Goal: Task Accomplishment & Management: Complete application form

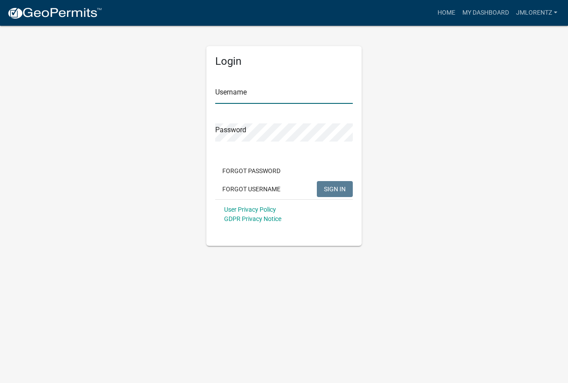
type input "JMLorentz"
click at [329, 190] on span "SIGN IN" at bounding box center [335, 188] width 22 height 7
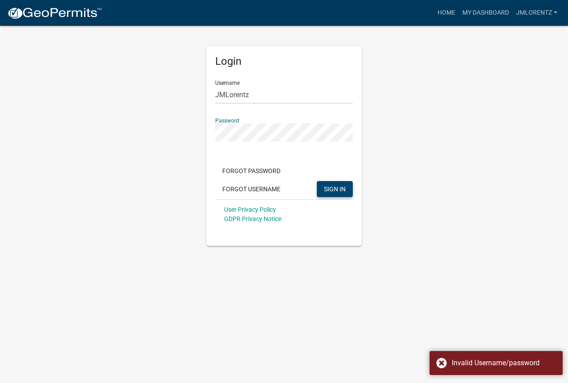
click at [335, 194] on button "SIGN IN" at bounding box center [335, 189] width 36 height 16
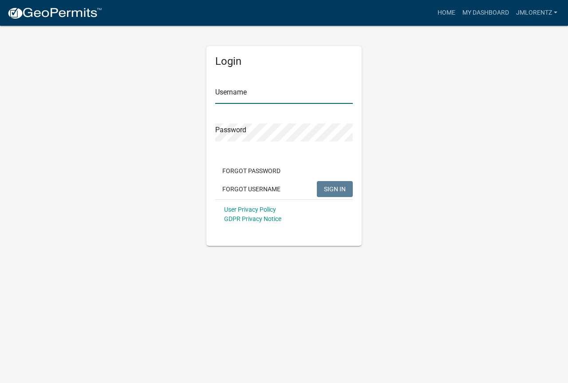
type input "JMLorentz"
click at [383, 49] on div "Login Username JMLorentz Password Forgot Password Forgot Username SIGN IN User …" at bounding box center [284, 135] width 506 height 221
click at [326, 186] on span "SIGN IN" at bounding box center [335, 188] width 22 height 7
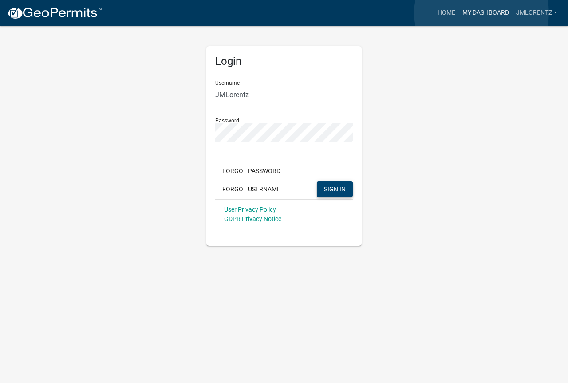
click at [482, 13] on link "My Dashboard" at bounding box center [486, 12] width 54 height 17
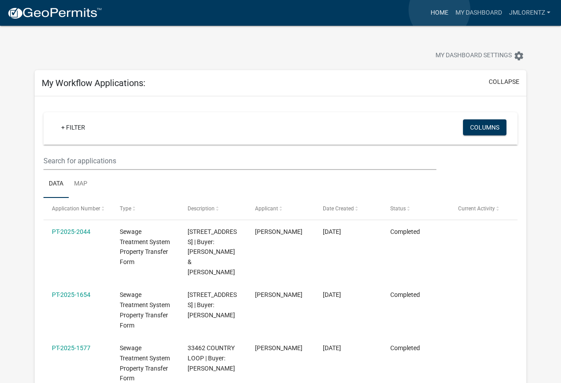
click at [440, 10] on link "Home" at bounding box center [439, 12] width 25 height 17
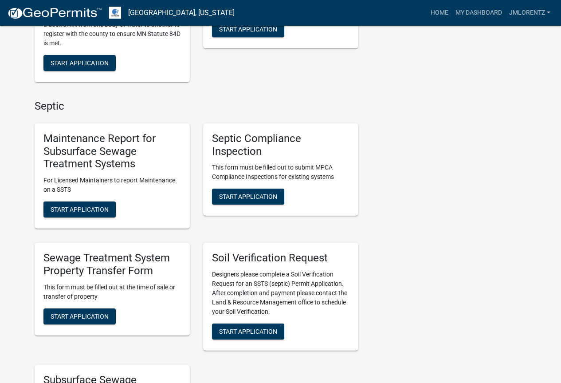
scroll to position [399, 0]
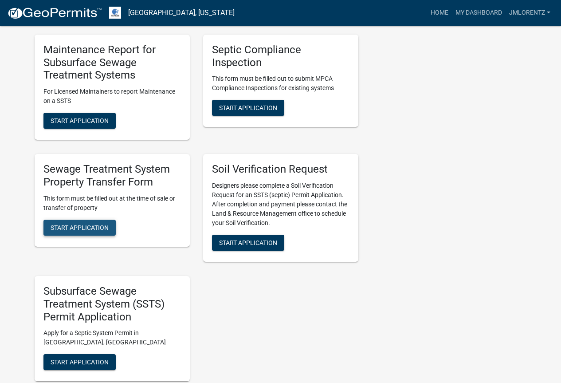
click at [71, 233] on button "Start Application" at bounding box center [79, 228] width 72 height 16
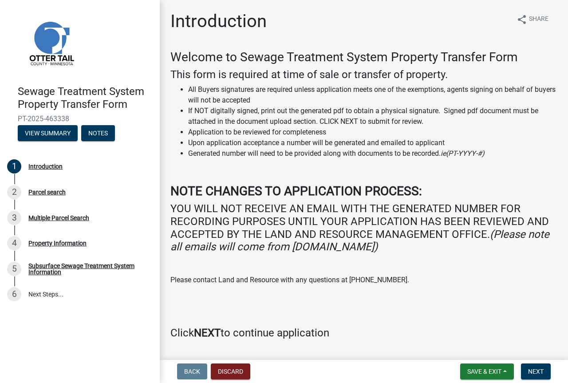
scroll to position [25, 0]
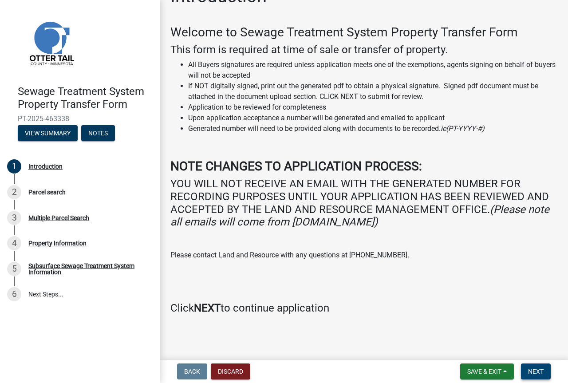
click at [537, 371] on span "Next" at bounding box center [536, 371] width 16 height 7
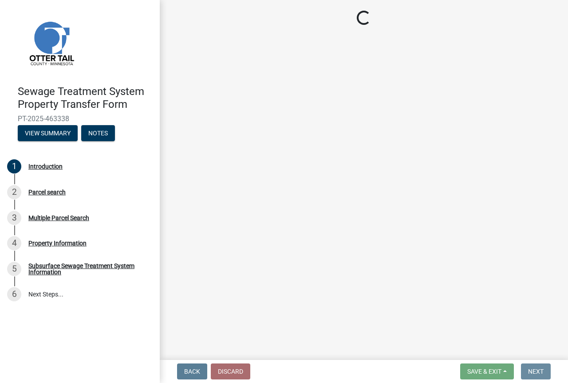
scroll to position [0, 0]
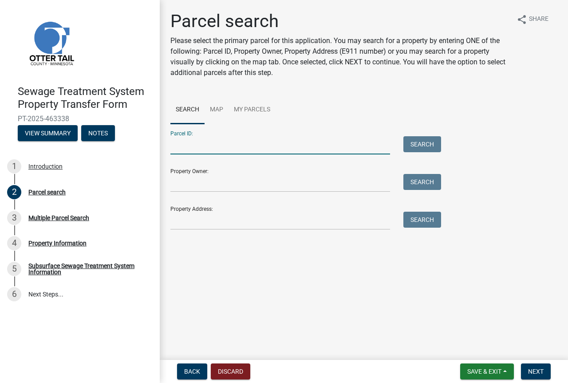
click at [178, 142] on input "Parcel ID:" at bounding box center [280, 145] width 220 height 18
type input "15-000140129000"
click at [419, 140] on button "Search" at bounding box center [422, 144] width 38 height 16
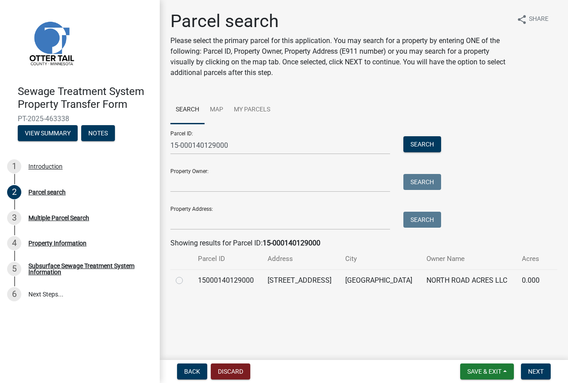
click at [186, 275] on label at bounding box center [186, 275] width 0 height 0
click at [186, 280] on input "radio" at bounding box center [189, 278] width 6 height 6
radio input "true"
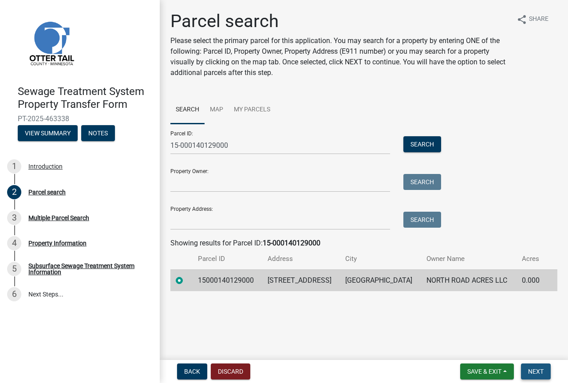
click at [540, 373] on span "Next" at bounding box center [536, 371] width 16 height 7
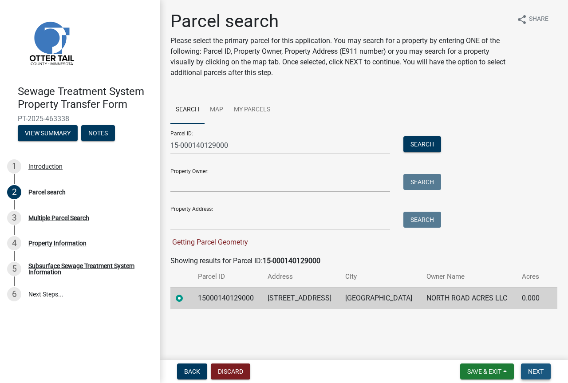
click at [536, 373] on span "Next" at bounding box center [536, 371] width 16 height 7
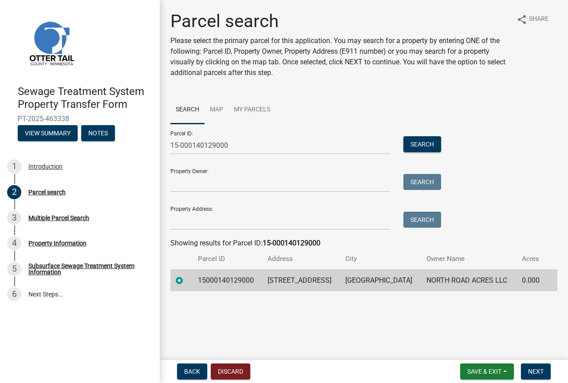
click at [286, 285] on td "31231 568TH AVE" at bounding box center [301, 280] width 78 height 22
click at [531, 370] on span "Next" at bounding box center [536, 371] width 16 height 7
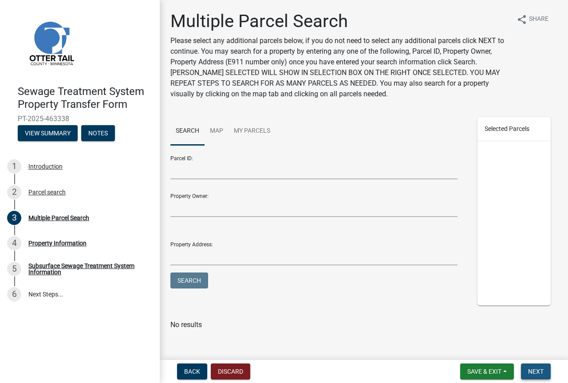
click at [533, 371] on span "Next" at bounding box center [536, 371] width 16 height 7
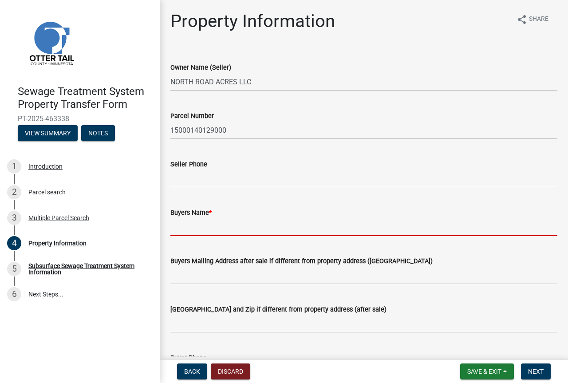
click at [178, 229] on input "Buyers Name *" at bounding box center [363, 227] width 387 height 18
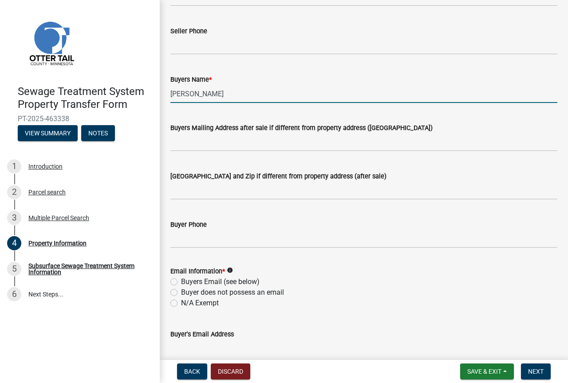
scroll to position [178, 0]
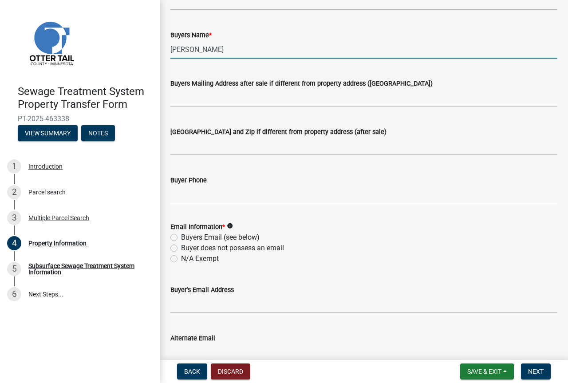
type input "Wyatt D Richter"
click at [178, 237] on div "Buyers Email (see below)" at bounding box center [363, 237] width 387 height 11
click at [181, 237] on label "Buyers Email (see below)" at bounding box center [220, 237] width 79 height 11
click at [181, 237] on input "Buyers Email (see below)" at bounding box center [184, 235] width 6 height 6
radio input "true"
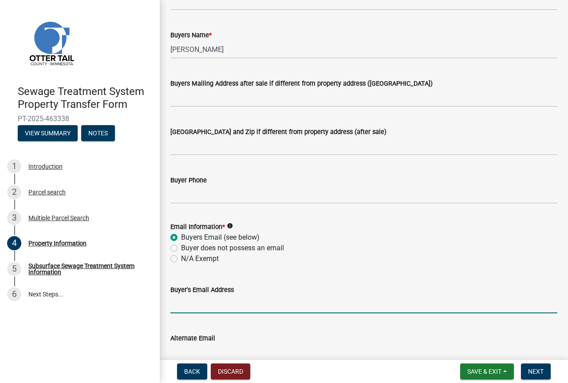
click at [182, 308] on input "Buyer's Email Address" at bounding box center [363, 304] width 387 height 18
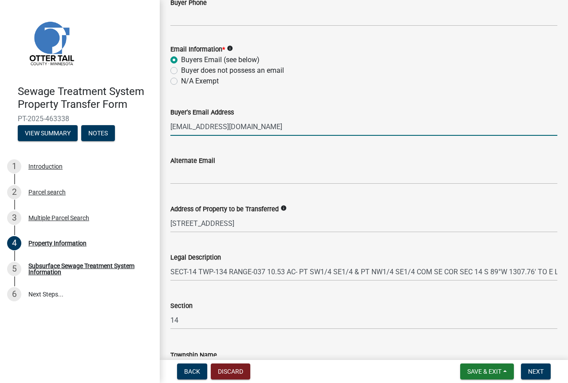
scroll to position [419, 0]
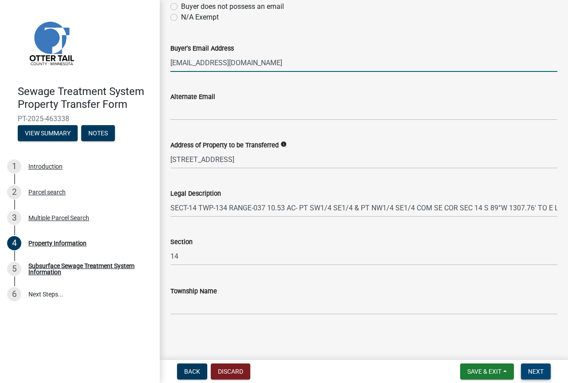
type input "wyattdrichter@gmail.com"
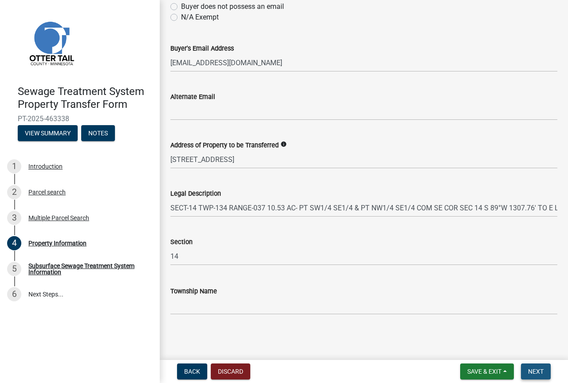
click at [538, 371] on span "Next" at bounding box center [536, 371] width 16 height 7
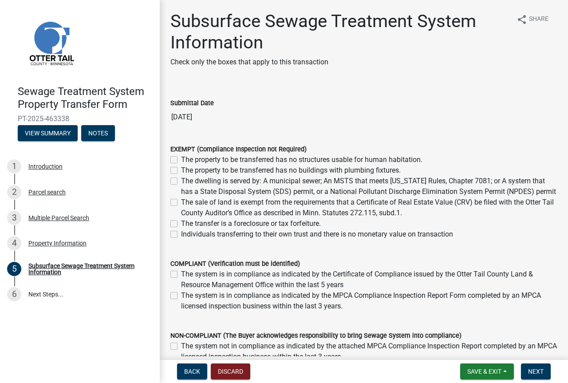
scroll to position [133, 0]
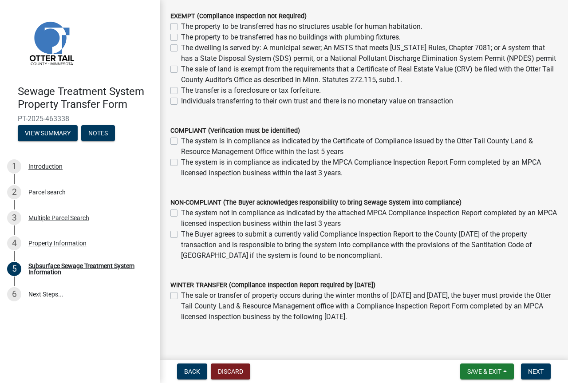
click at [181, 154] on label "The system is in compliance as indicated by the Certificate of Compliance issue…" at bounding box center [369, 146] width 376 height 21
click at [181, 142] on input "The system is in compliance as indicated by the Certificate of Compliance issue…" at bounding box center [184, 139] width 6 height 6
checkbox input "true"
checkbox input "false"
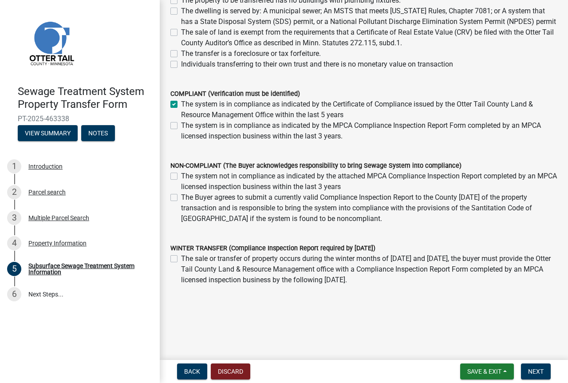
scroll to position [181, 0]
click at [542, 372] on span "Next" at bounding box center [536, 371] width 16 height 7
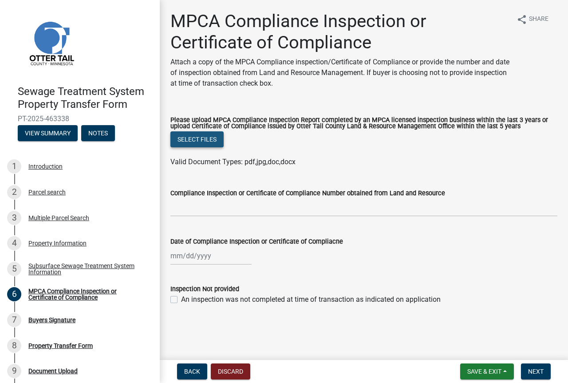
click at [190, 142] on button "Select files" at bounding box center [196, 139] width 53 height 16
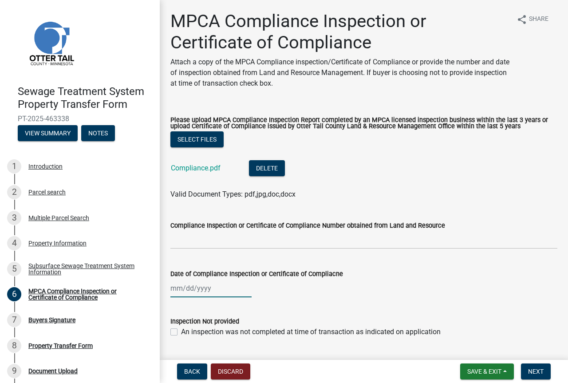
click at [176, 289] on div at bounding box center [210, 288] width 81 height 18
select select "8"
select select "2025"
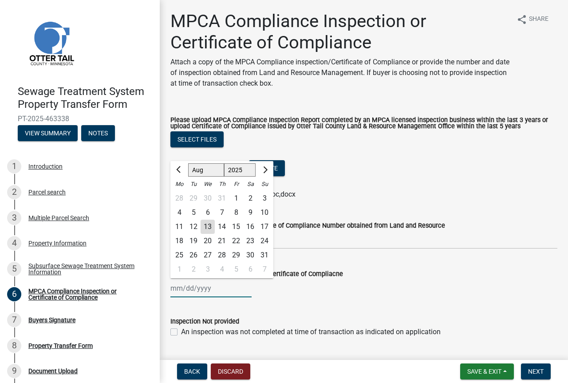
click at [178, 286] on input "Date of Compliance Inspection or Certificate of Compliacne" at bounding box center [210, 288] width 81 height 18
click at [180, 287] on input "11062024" at bounding box center [210, 288] width 81 height 18
type input "11/06/2024"
click at [302, 292] on div "11/06/2024 Jan Feb Mar Apr May Jun Jul Aug Sep Oct Nov Dec 1525 1526 1527 1528 …" at bounding box center [363, 288] width 387 height 18
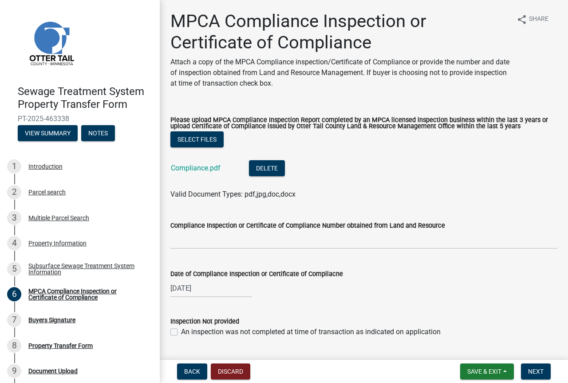
scroll to position [24, 0]
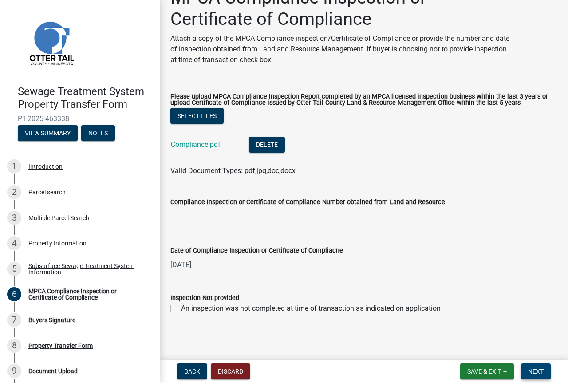
click at [533, 371] on span "Next" at bounding box center [536, 371] width 16 height 7
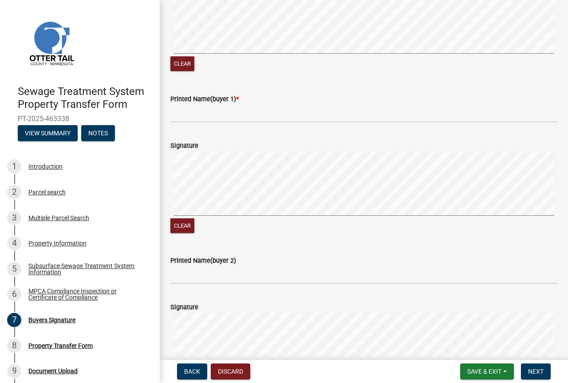
scroll to position [133, 0]
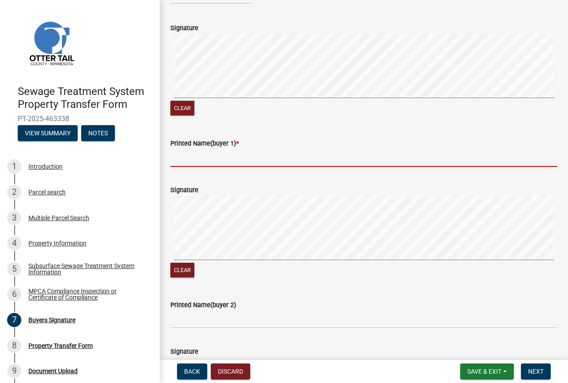
click at [178, 164] on input "Printed Name(buyer 1) *" at bounding box center [363, 158] width 387 height 18
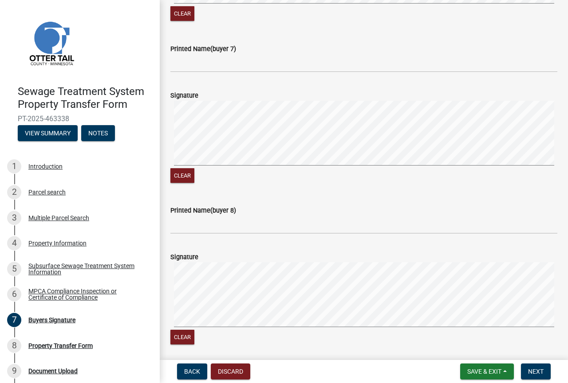
scroll to position [1452, 0]
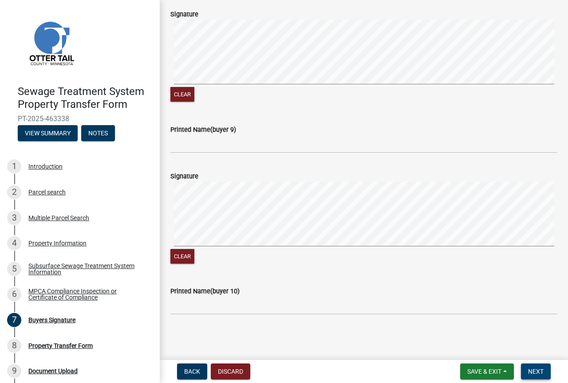
type input "Wyatt D Richter"
click at [536, 371] on span "Next" at bounding box center [536, 371] width 16 height 7
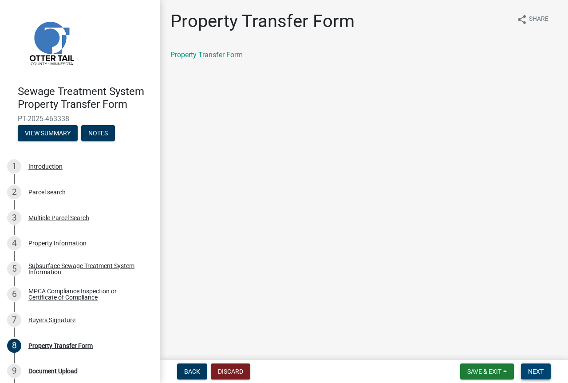
click at [536, 372] on span "Next" at bounding box center [536, 371] width 16 height 7
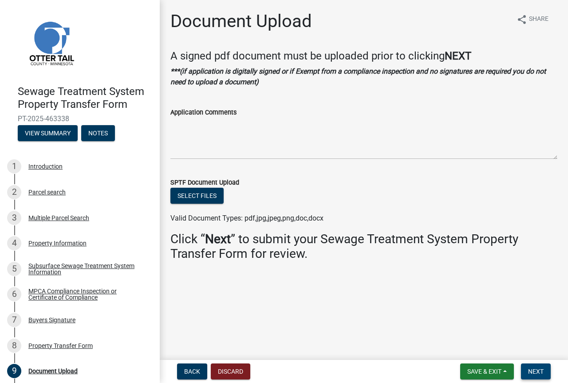
click at [539, 373] on span "Next" at bounding box center [536, 371] width 16 height 7
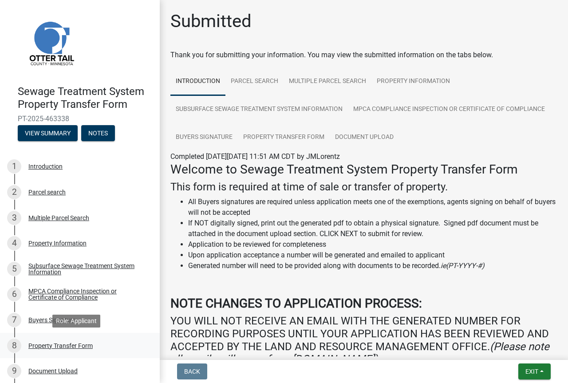
click at [76, 347] on div "Property Transfer Form" at bounding box center [60, 346] width 64 height 6
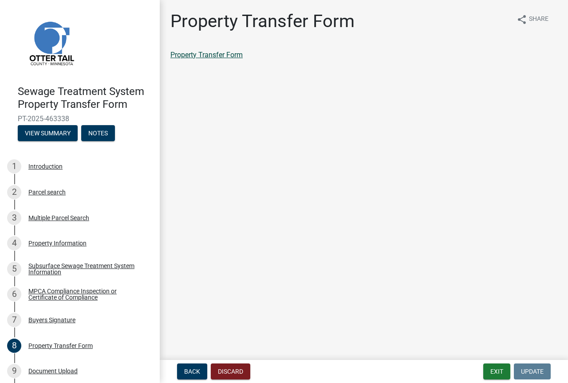
click at [205, 53] on link "Property Transfer Form" at bounding box center [206, 55] width 72 height 8
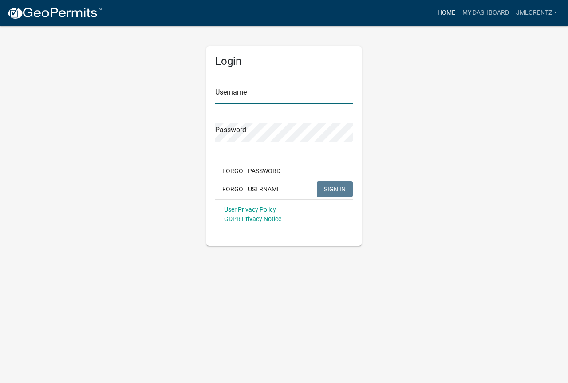
type input "JMLorentz"
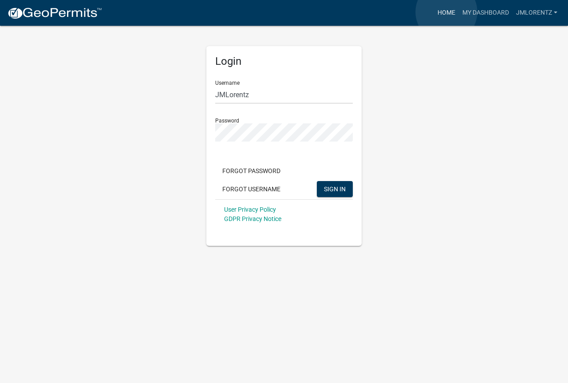
click at [447, 12] on link "Home" at bounding box center [446, 12] width 25 height 17
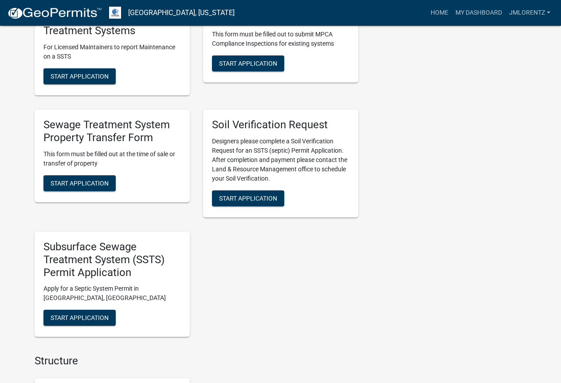
scroll to position [488, 0]
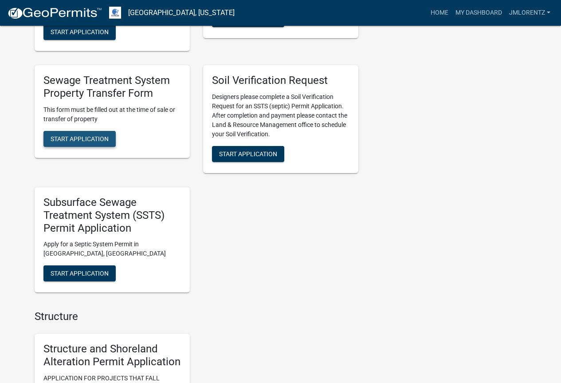
click at [66, 142] on span "Start Application" at bounding box center [80, 138] width 58 height 7
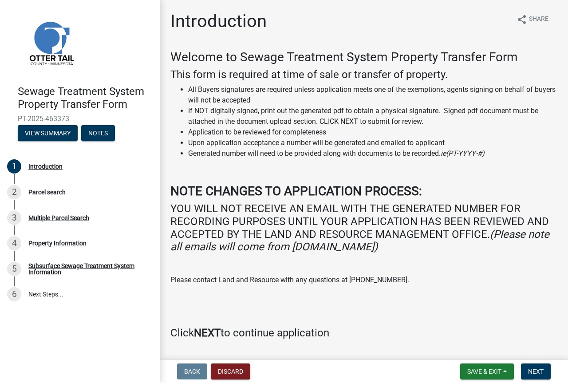
scroll to position [25, 0]
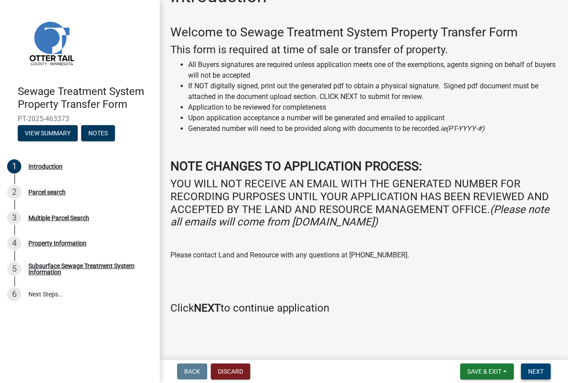
click at [539, 373] on span "Next" at bounding box center [536, 371] width 16 height 7
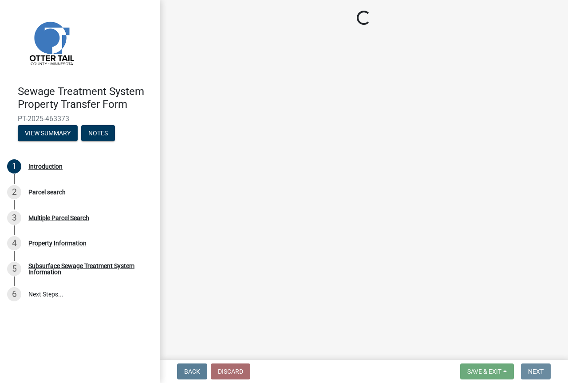
scroll to position [0, 0]
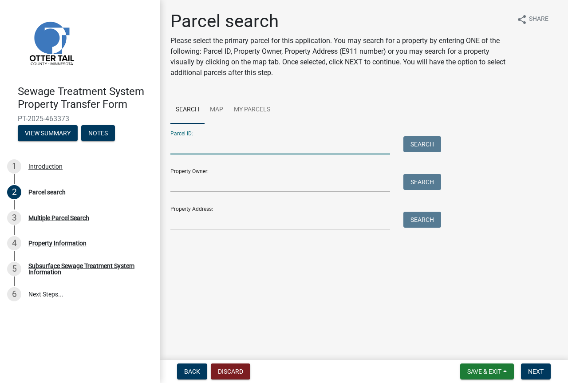
click at [178, 147] on input "Parcel ID:" at bounding box center [280, 145] width 220 height 18
type input "04-000110076003"
click at [433, 143] on button "Search" at bounding box center [422, 144] width 38 height 16
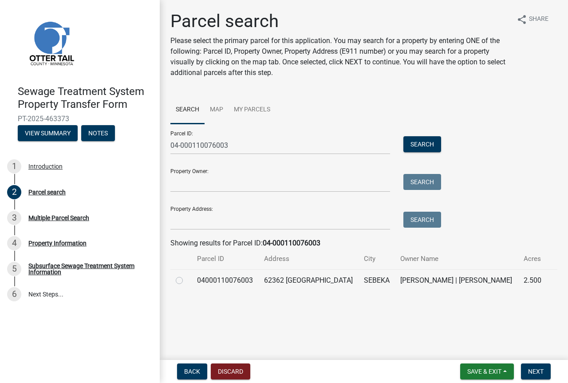
click at [186, 275] on label at bounding box center [186, 275] width 0 height 0
click at [186, 281] on input "radio" at bounding box center [189, 278] width 6 height 6
radio input "true"
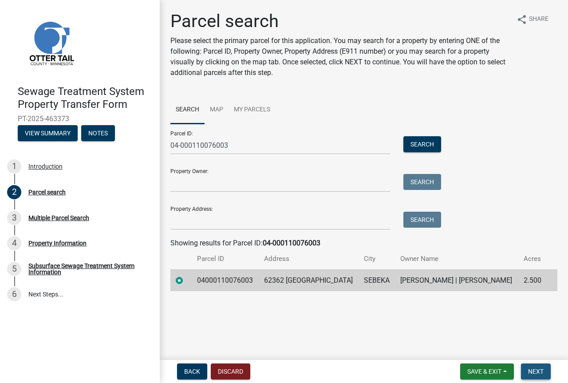
click at [529, 371] on span "Next" at bounding box center [536, 371] width 16 height 7
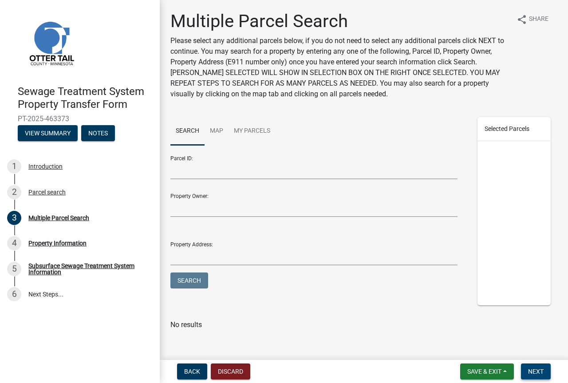
click at [534, 371] on span "Next" at bounding box center [536, 371] width 16 height 7
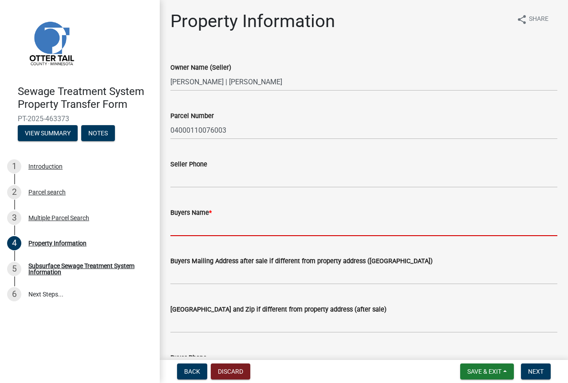
click at [175, 228] on input "Buyers Name *" at bounding box center [363, 227] width 387 height 18
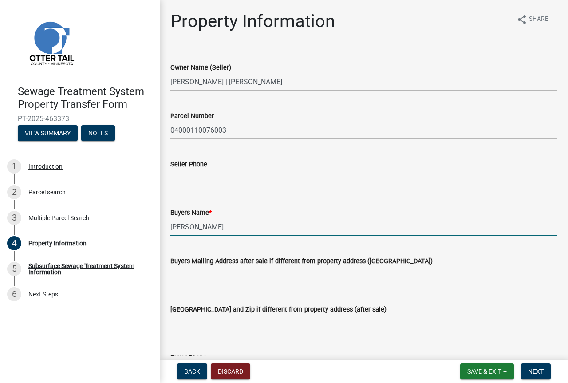
scroll to position [44, 0]
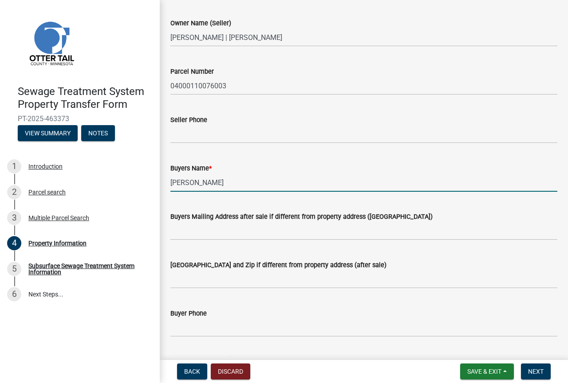
type input "[PERSON_NAME]"
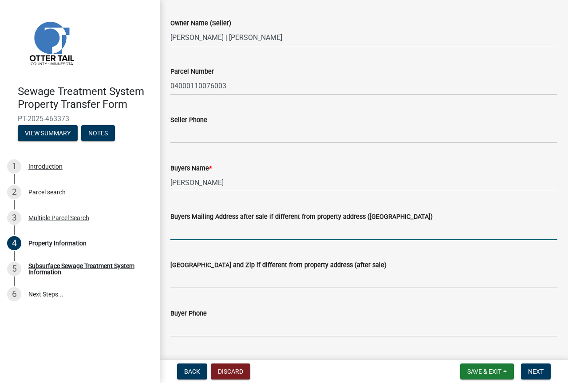
click at [179, 233] on input "Buyers Mailing Address after sale if different from property address ([GEOGRAPH…" at bounding box center [363, 231] width 387 height 18
type input "[STREET_ADDRESS]"
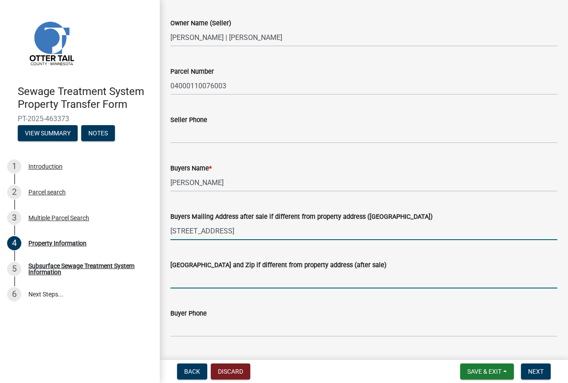
click at [178, 281] on input "[GEOGRAPHIC_DATA] and Zip if different from property address (after sale)" at bounding box center [363, 279] width 387 height 18
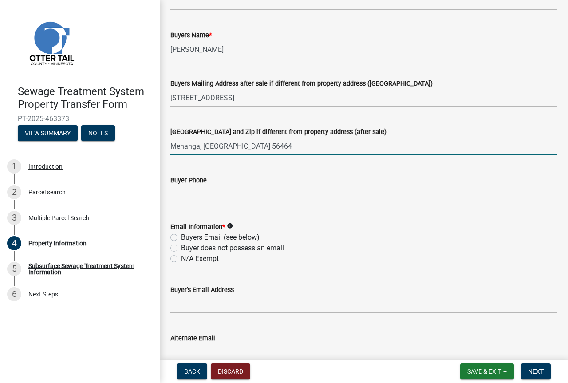
scroll to position [222, 0]
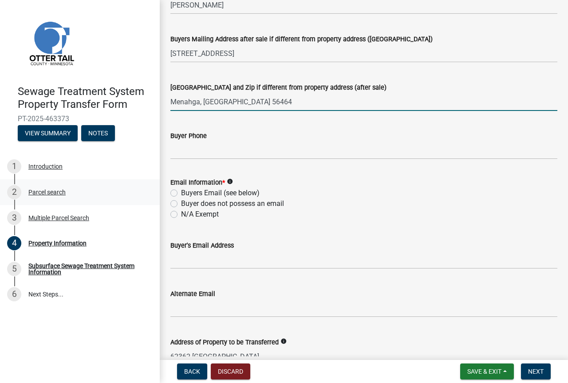
type input "Menahga, [GEOGRAPHIC_DATA] 56464"
click at [181, 205] on label "Buyer does not possess an email" at bounding box center [232, 203] width 103 height 11
click at [181, 204] on input "Buyer does not possess an email" at bounding box center [184, 201] width 6 height 6
radio input "true"
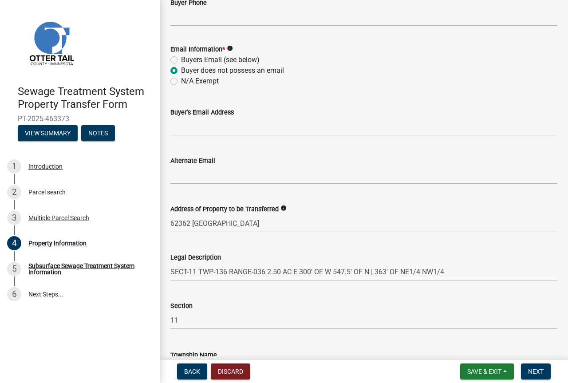
scroll to position [419, 0]
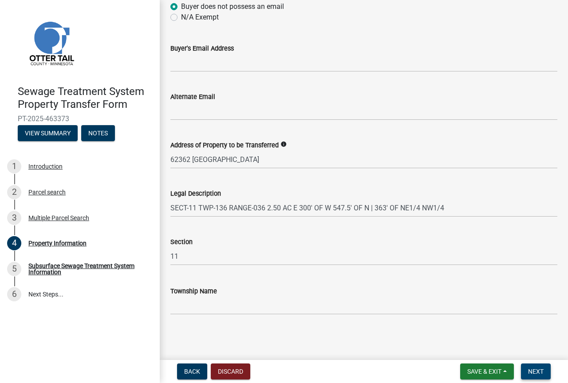
click at [536, 371] on span "Next" at bounding box center [536, 371] width 16 height 7
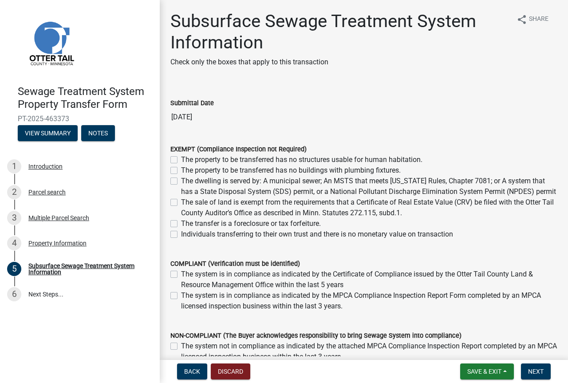
scroll to position [89, 0]
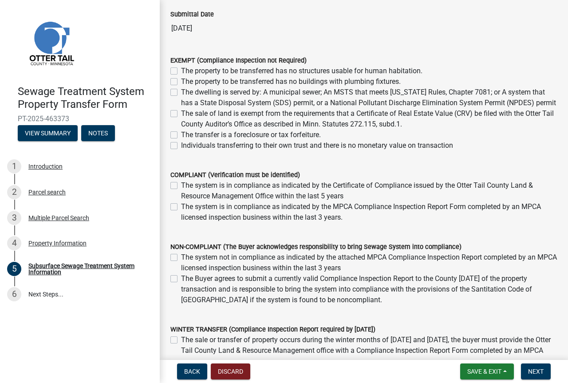
click at [181, 289] on label "The Buyer agrees to submit a currently valid Compliance Inspection Report to th…" at bounding box center [369, 289] width 376 height 32
click at [181, 279] on input "The Buyer agrees to submit a currently valid Compliance Inspection Report to th…" at bounding box center [184, 276] width 6 height 6
checkbox input "true"
checkbox input "false"
checkbox input "true"
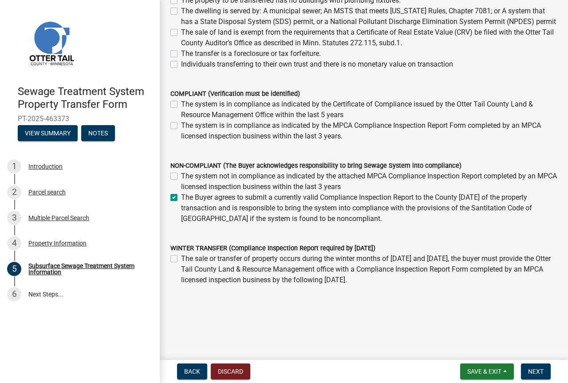
scroll to position [181, 0]
click at [543, 368] on span "Next" at bounding box center [536, 371] width 16 height 7
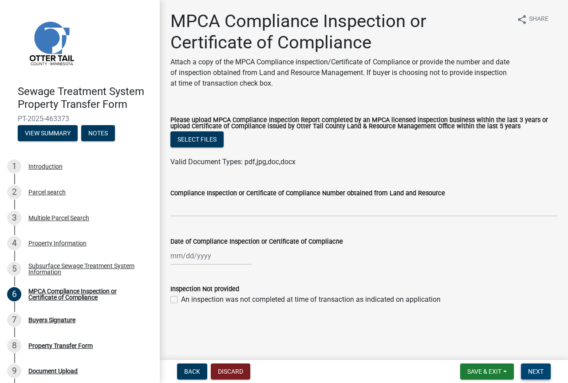
click at [543, 368] on span "Next" at bounding box center [536, 371] width 16 height 7
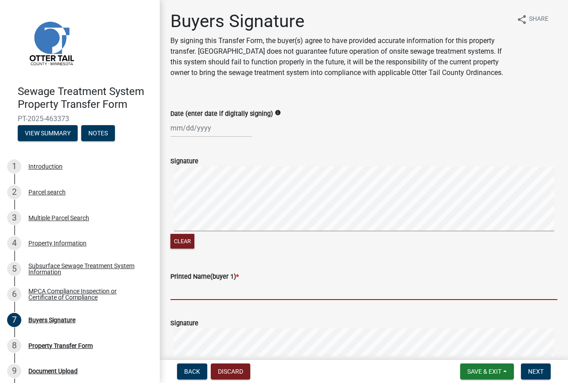
click at [197, 296] on input "Printed Name(buyer 1) *" at bounding box center [363, 291] width 387 height 18
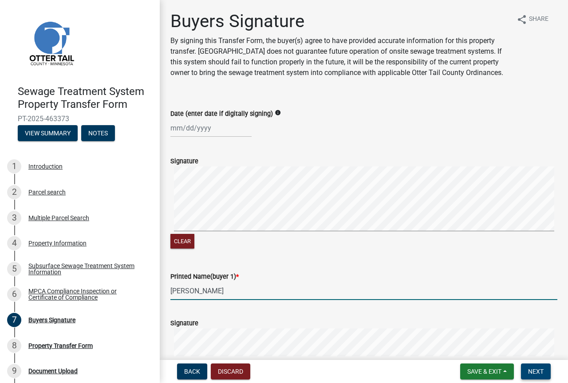
type input "[PERSON_NAME]"
click at [541, 369] on span "Next" at bounding box center [536, 371] width 16 height 7
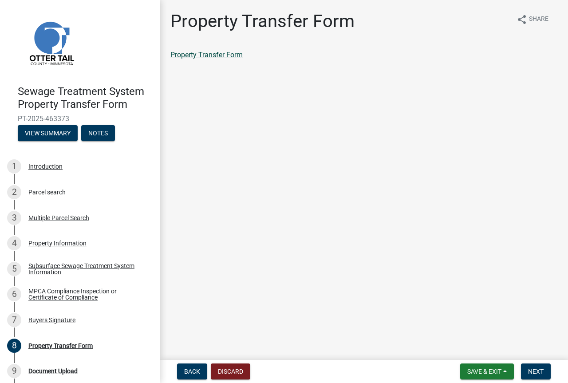
click at [199, 54] on link "Property Transfer Form" at bounding box center [206, 55] width 72 height 8
